Goal: Check status: Check status

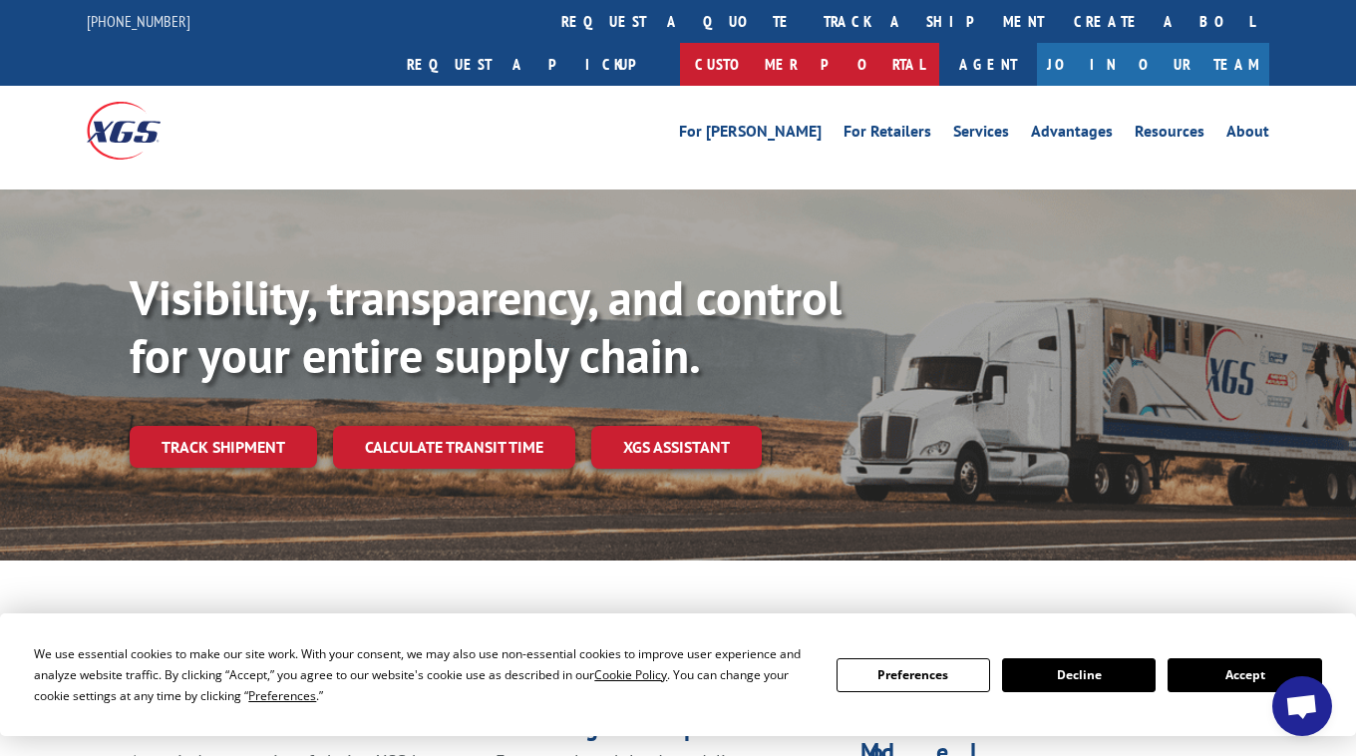
click at [939, 43] on link "Customer Portal" at bounding box center [809, 64] width 259 height 43
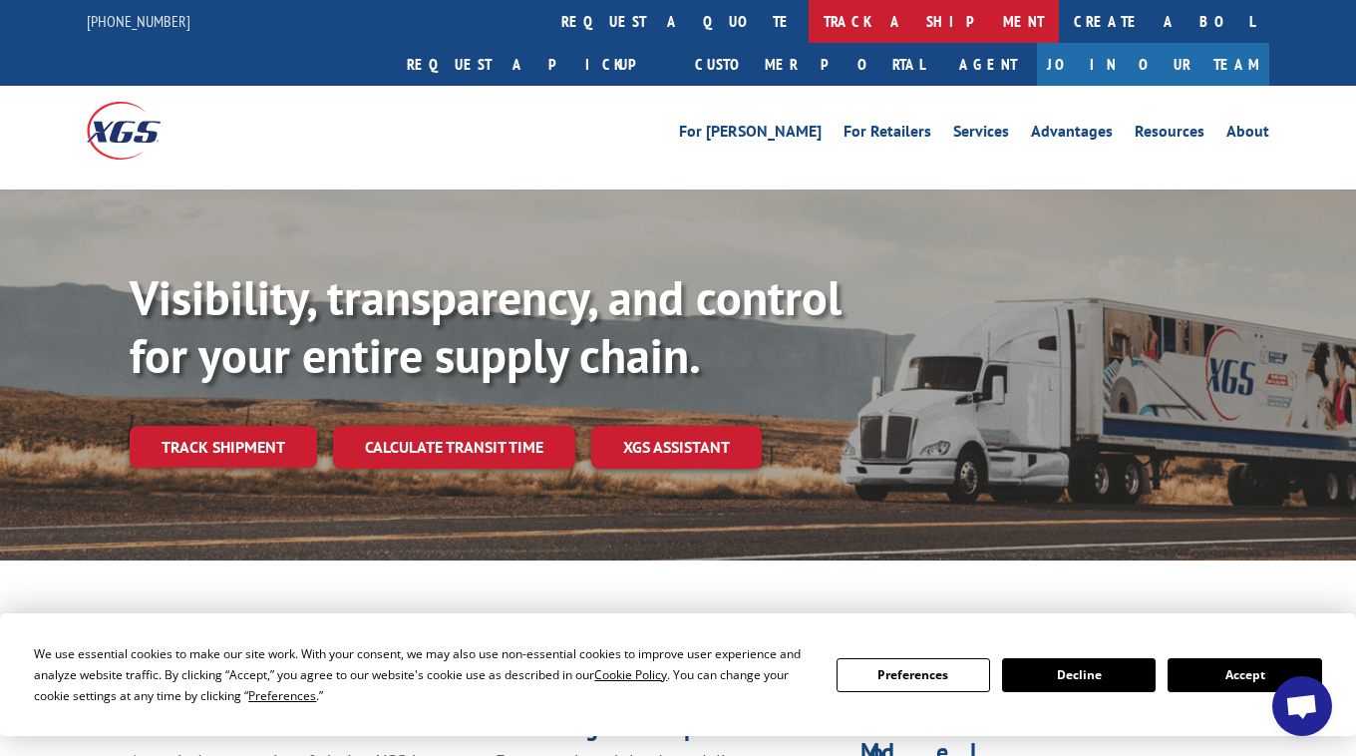
click at [809, 19] on link "track a shipment" at bounding box center [934, 21] width 250 height 43
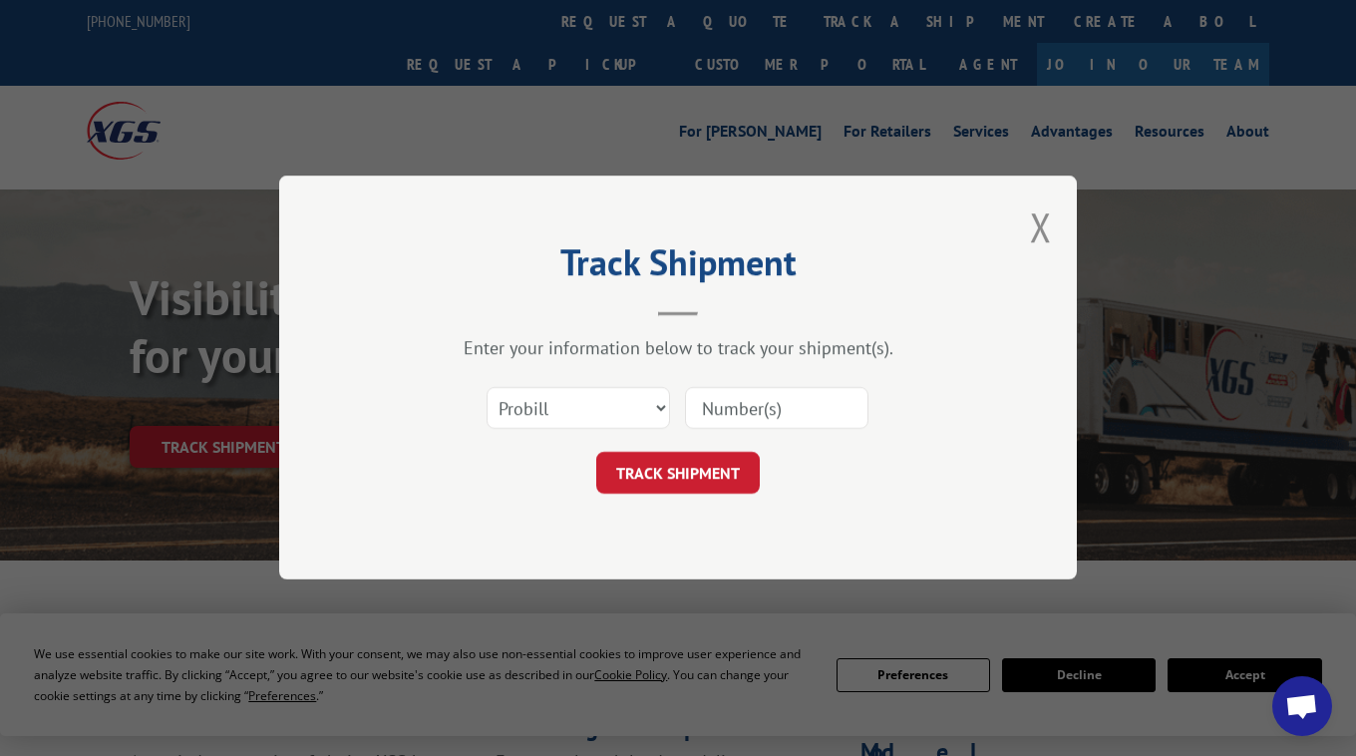
click at [716, 412] on input at bounding box center [776, 409] width 183 height 42
paste input "17637505"
type input "17637505"
click at [686, 465] on button "TRACK SHIPMENT" at bounding box center [678, 474] width 164 height 42
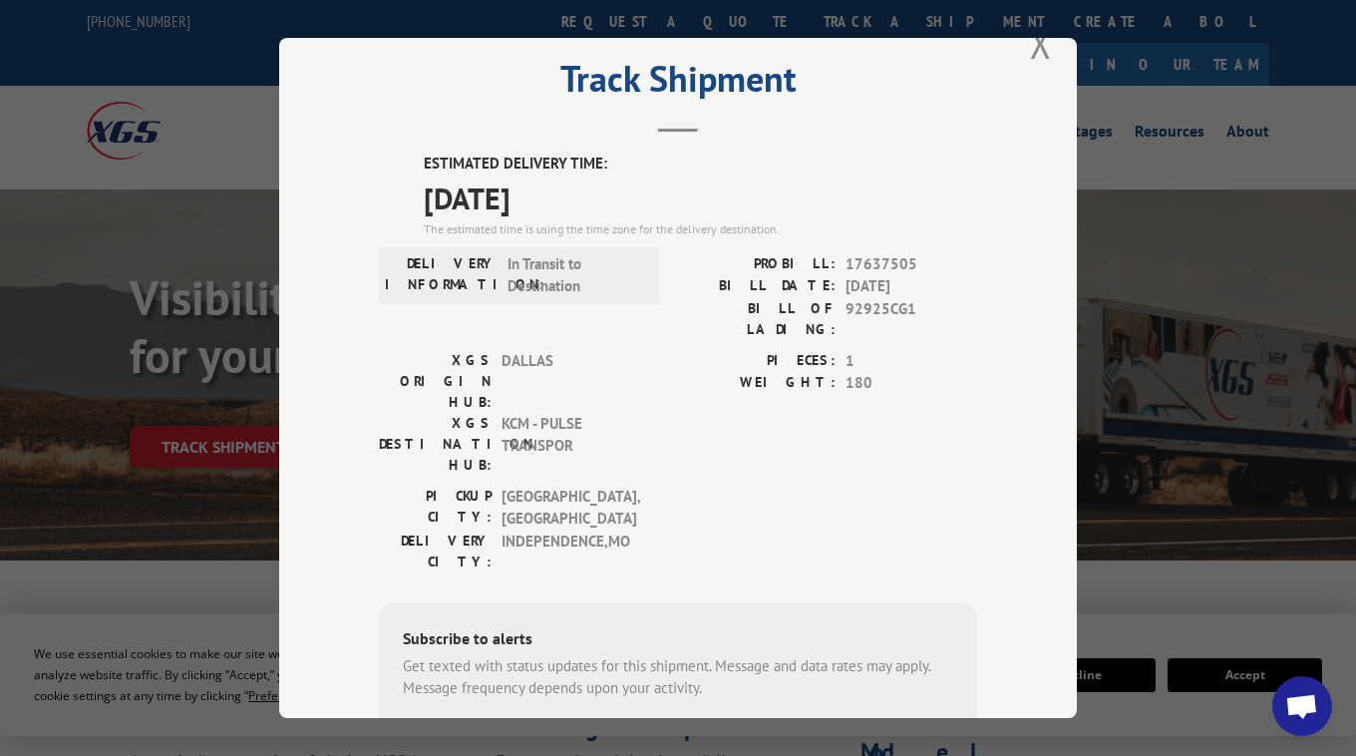
scroll to position [48, 0]
click at [1041, 43] on button "Close modal" at bounding box center [1041, 41] width 22 height 53
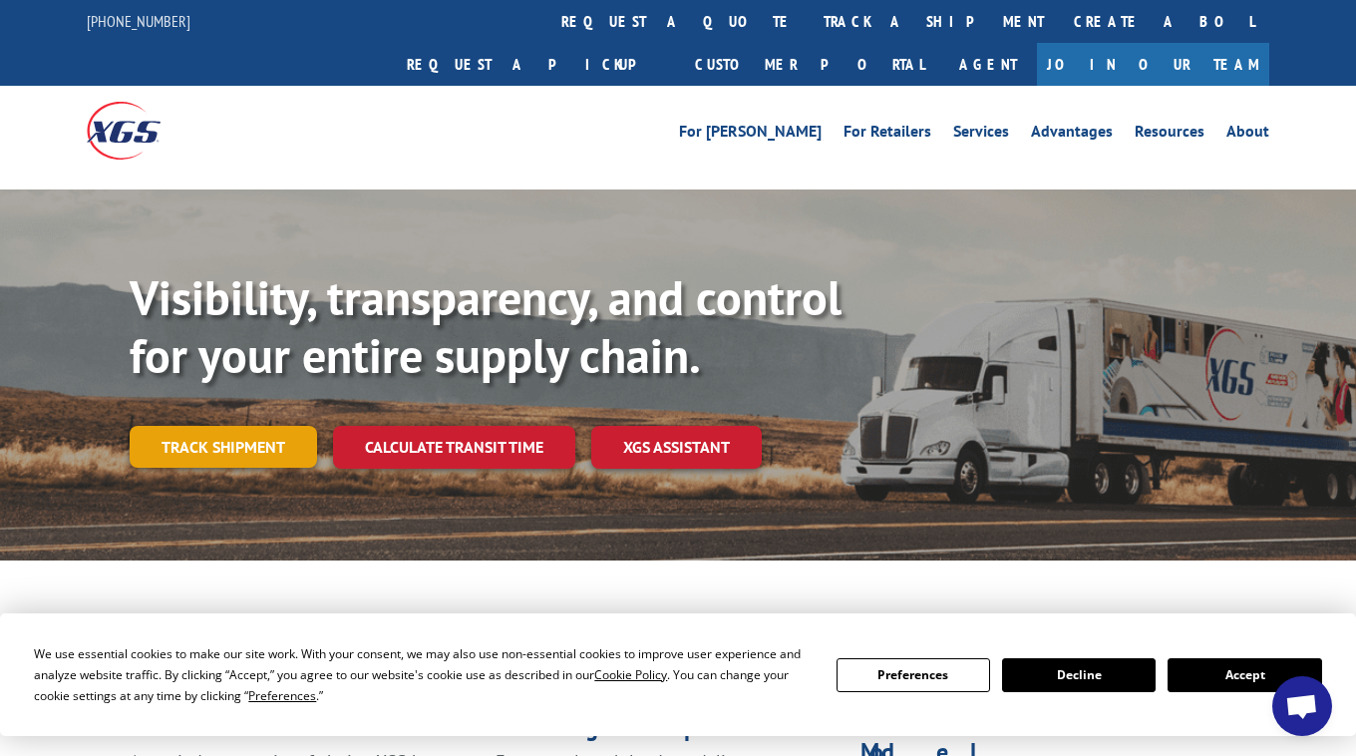
click at [242, 426] on link "Track shipment" at bounding box center [223, 447] width 187 height 42
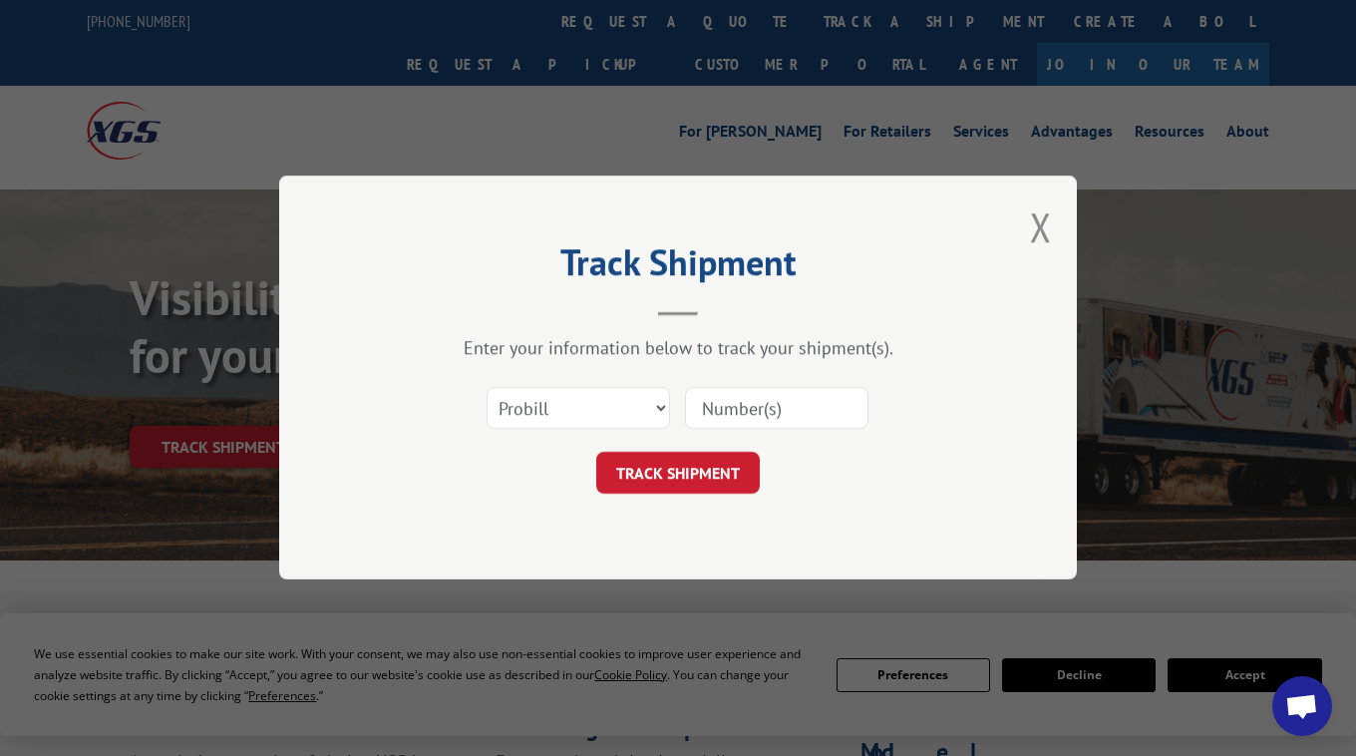
click at [724, 413] on input at bounding box center [776, 409] width 183 height 42
paste input "17629016"
type input "17629016"
click at [682, 476] on button "TRACK SHIPMENT" at bounding box center [678, 474] width 164 height 42
